Goal: Check status

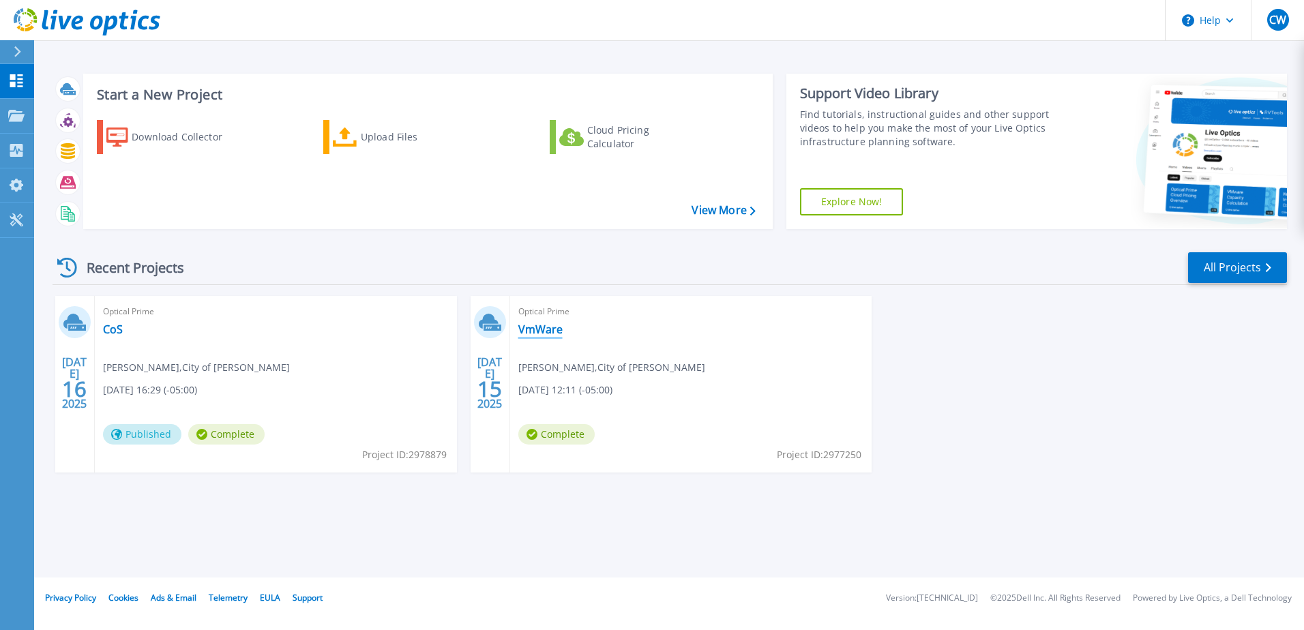
click at [541, 327] on link "VmWare" at bounding box center [541, 330] width 44 height 14
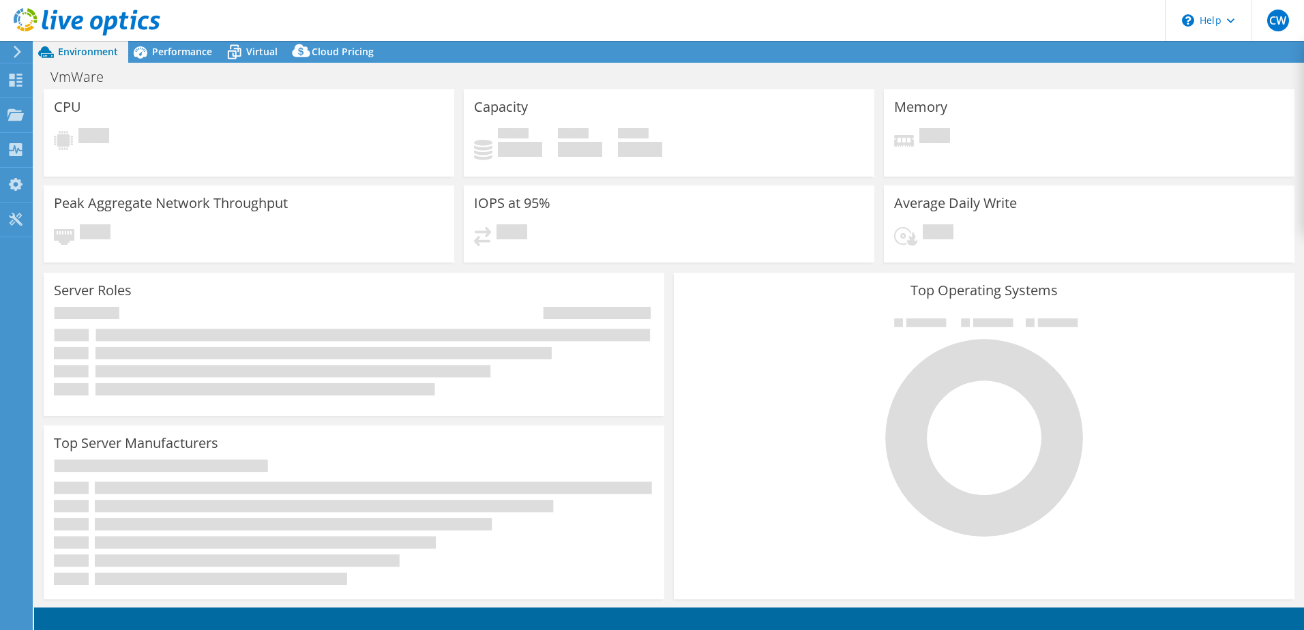
select select "USD"
